Goal: Use online tool/utility: Utilize a website feature to perform a specific function

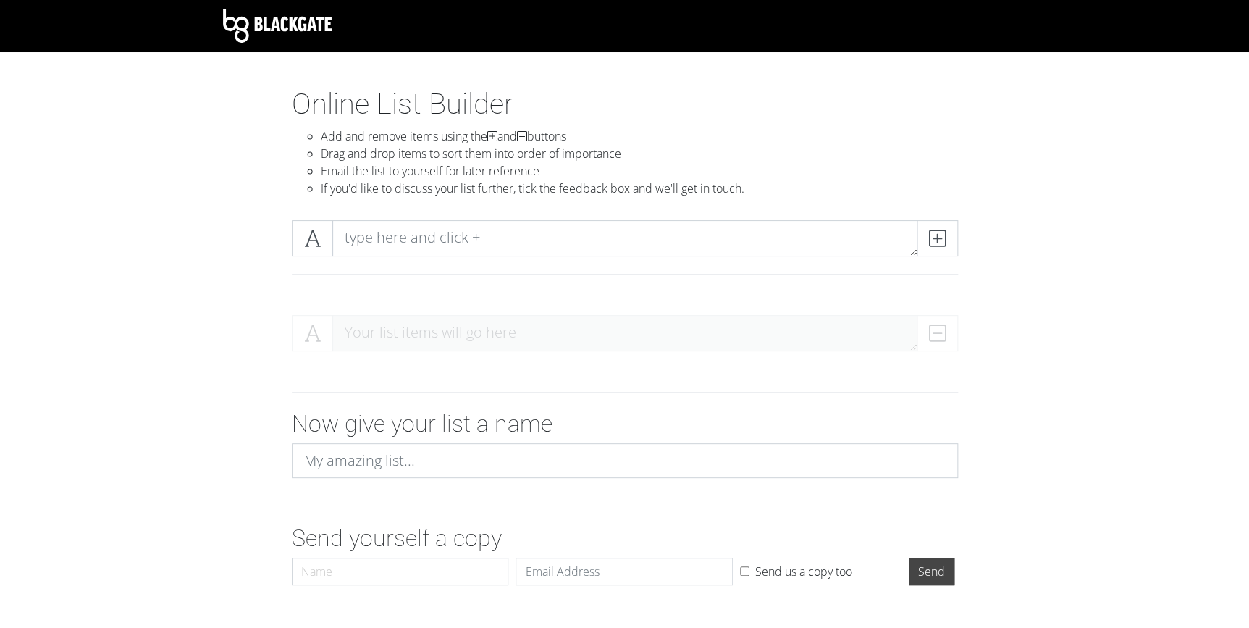
click at [1029, 311] on div "Your list items will go here" at bounding box center [624, 338] width 825 height 71
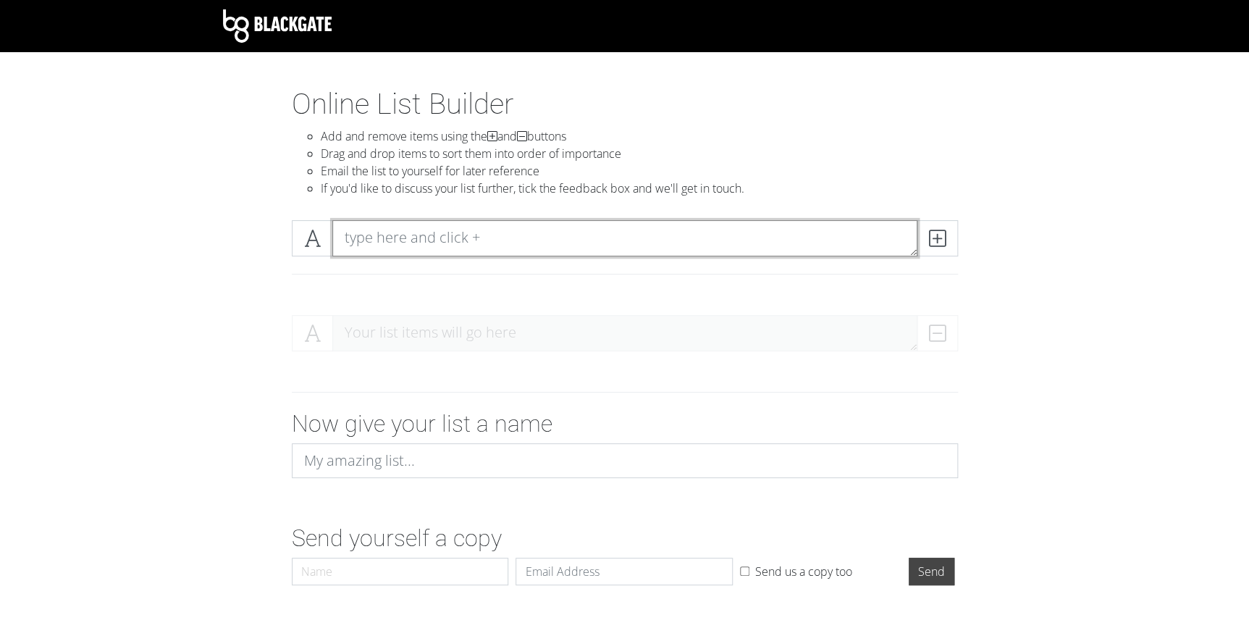
click at [657, 235] on textarea at bounding box center [624, 238] width 585 height 36
type textarea "item one"
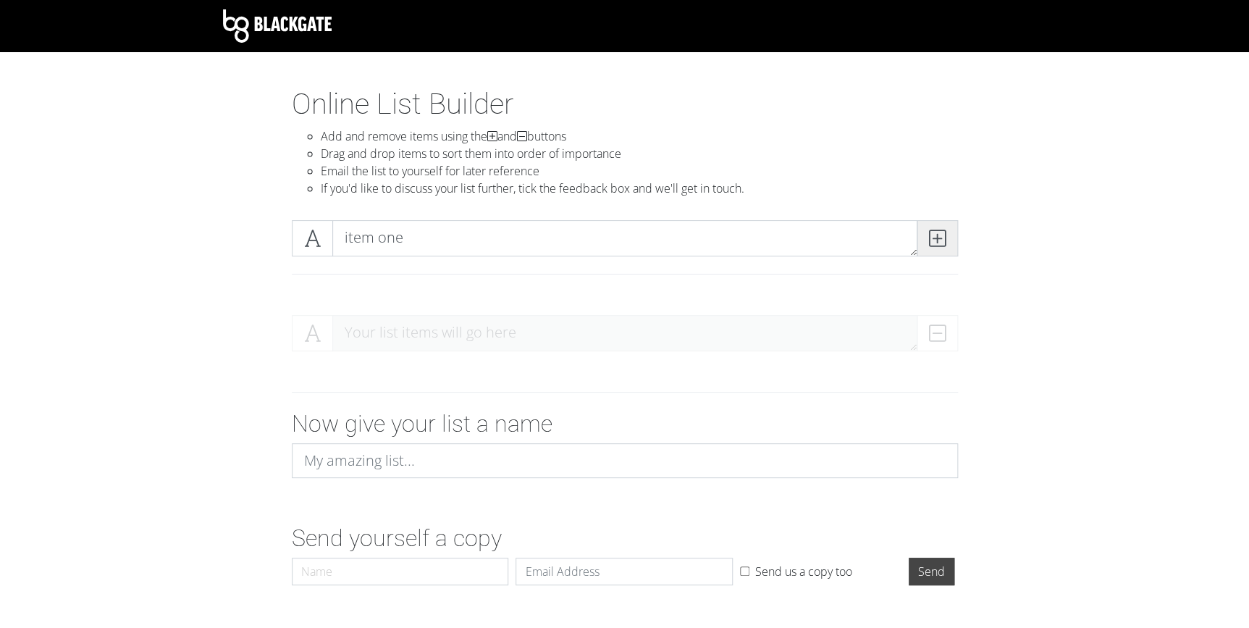
click at [938, 240] on icon at bounding box center [937, 238] width 17 height 14
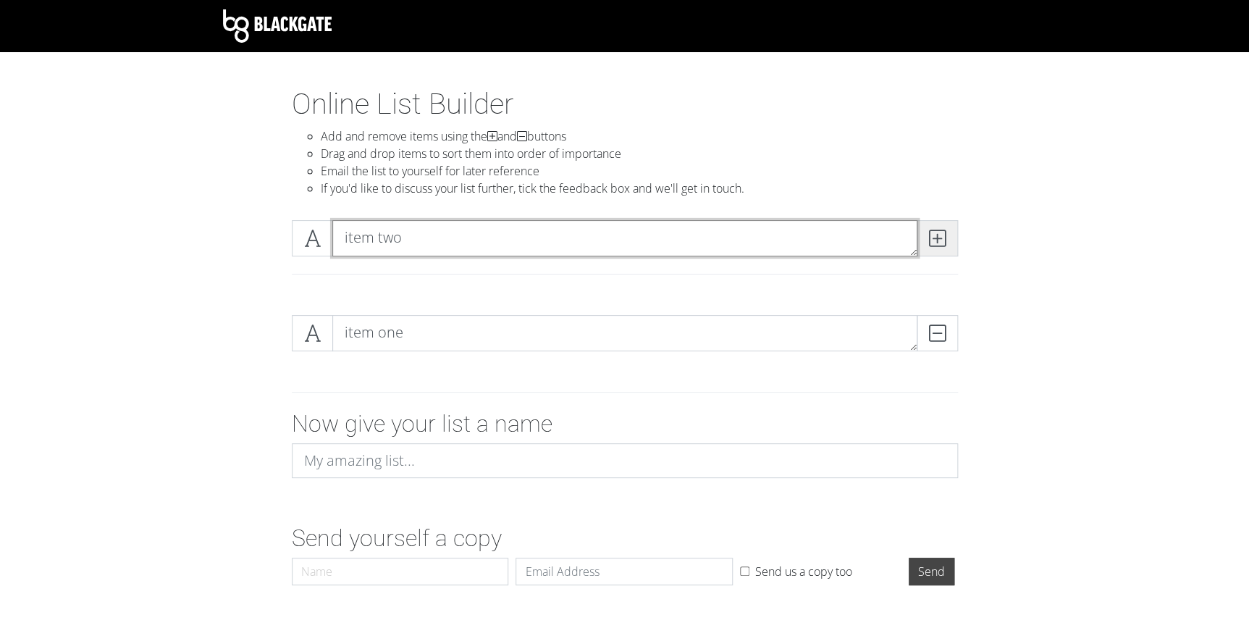
type textarea "item two"
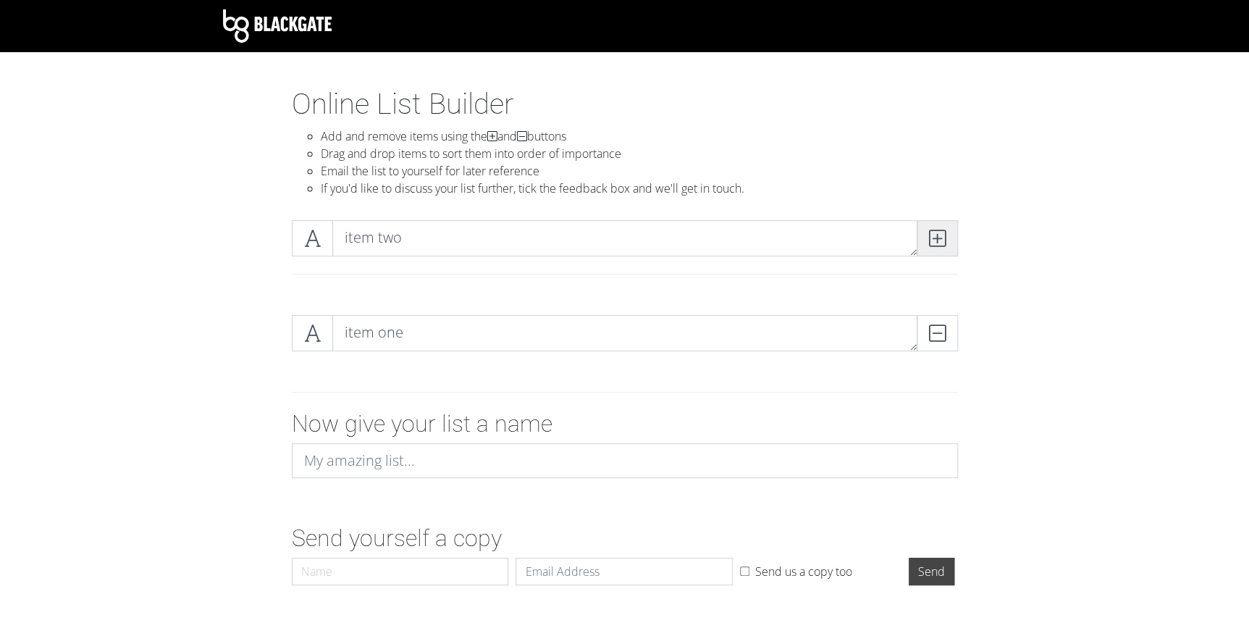
click at [938, 240] on icon at bounding box center [937, 238] width 17 height 14
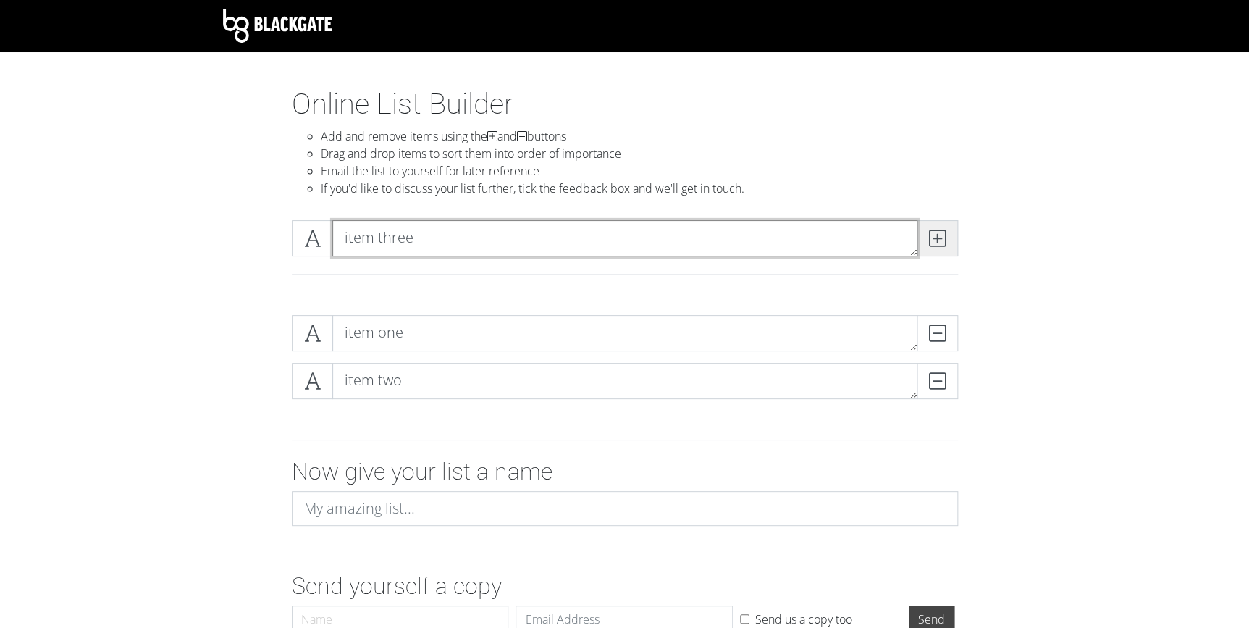
type textarea "item three"
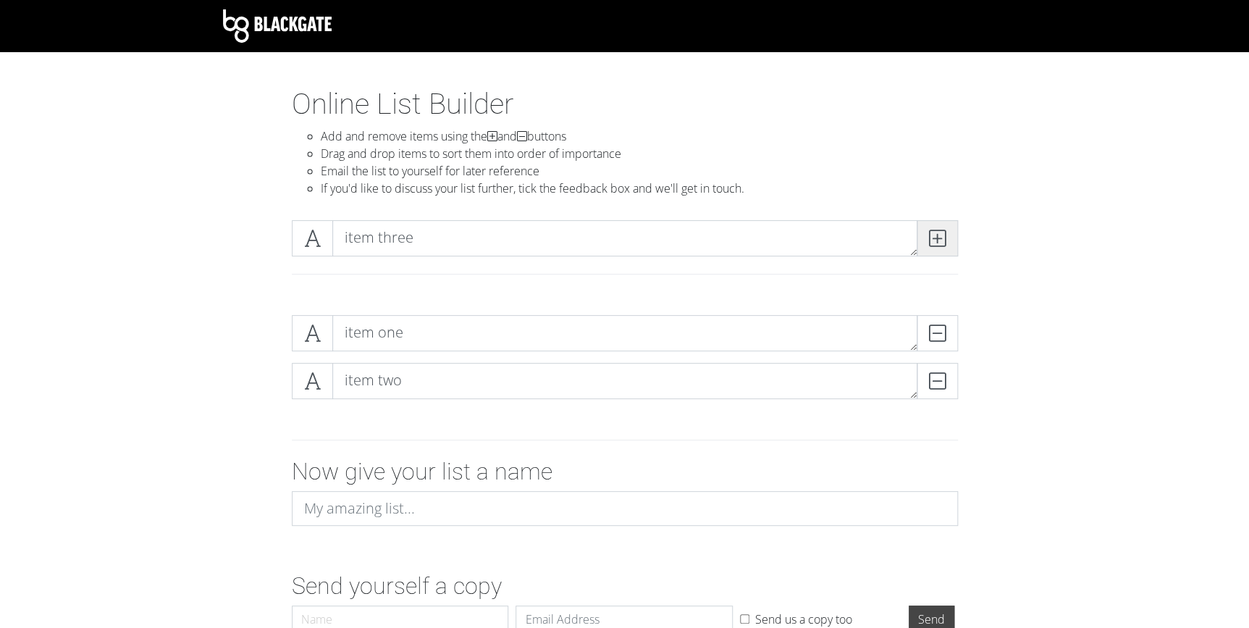
click at [938, 240] on icon at bounding box center [937, 238] width 17 height 14
